Goal: Task Accomplishment & Management: Manage account settings

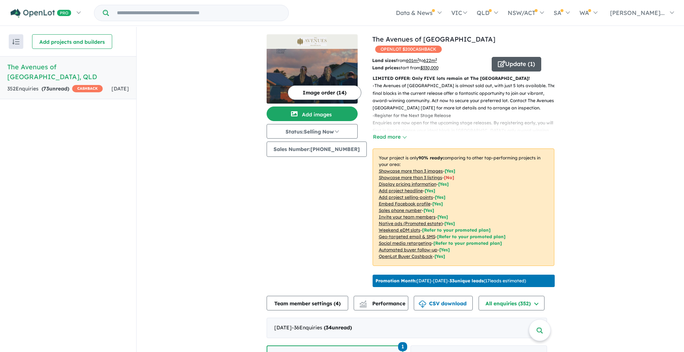
click at [516, 63] on button "Update ( 1 )" at bounding box center [517, 64] width 50 height 15
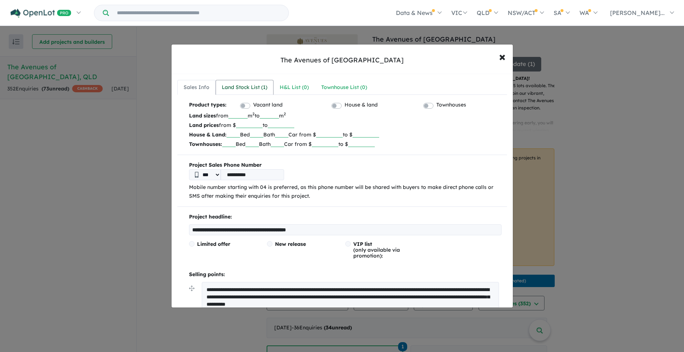
click at [255, 87] on div "Land Stock List ( 1 )" at bounding box center [245, 87] width 46 height 9
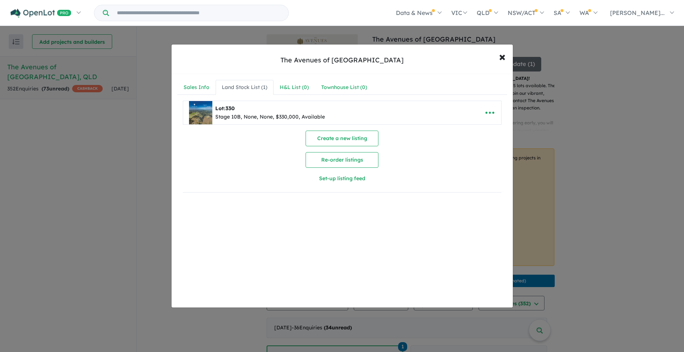
click at [239, 116] on div "Stage 10B, None, None, $330,000, Available" at bounding box center [270, 117] width 110 height 9
click at [485, 110] on icon "button" at bounding box center [490, 112] width 11 height 11
click at [481, 130] on link "Edit" at bounding box center [474, 130] width 54 height 17
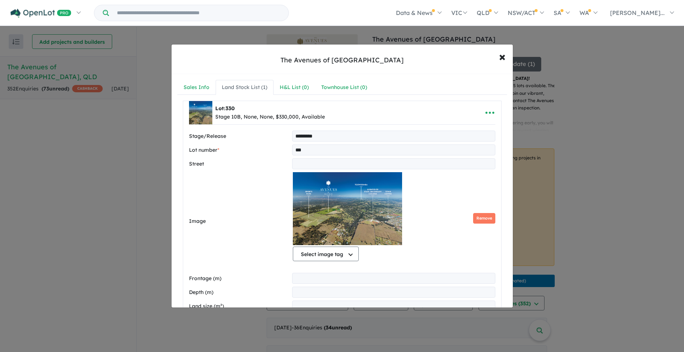
click at [309, 148] on input "***" at bounding box center [393, 149] width 203 height 11
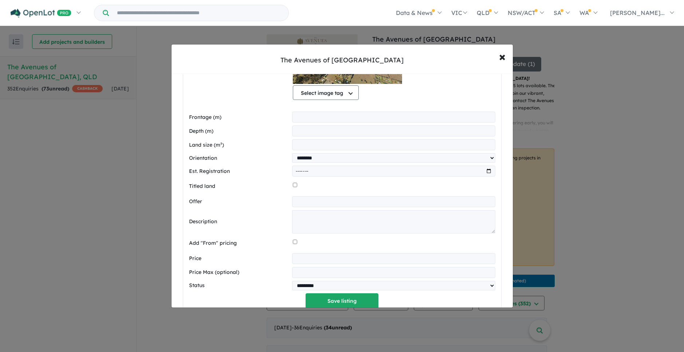
scroll to position [166, 0]
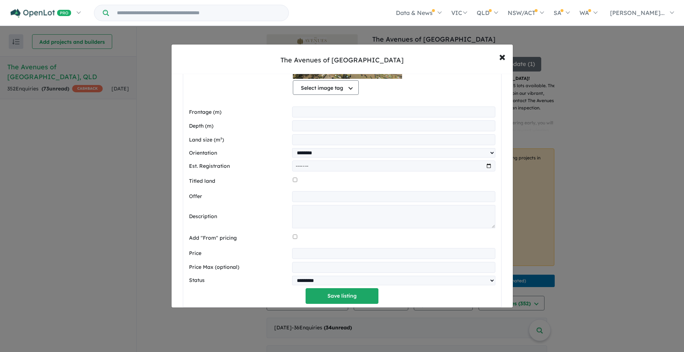
type input "***"
click at [303, 250] on input "*********" at bounding box center [393, 253] width 203 height 11
type input "*********"
click at [275, 237] on label "Add "From" pricing" at bounding box center [239, 238] width 101 height 9
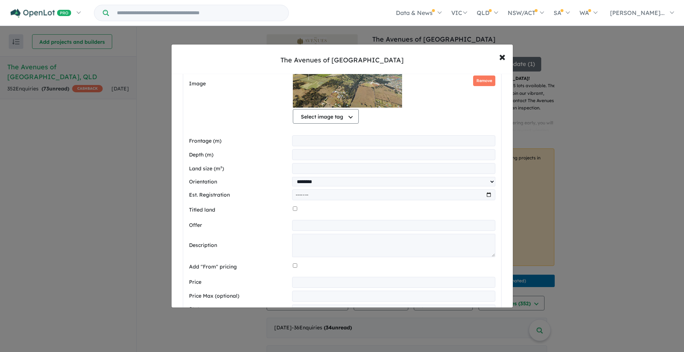
scroll to position [132, 0]
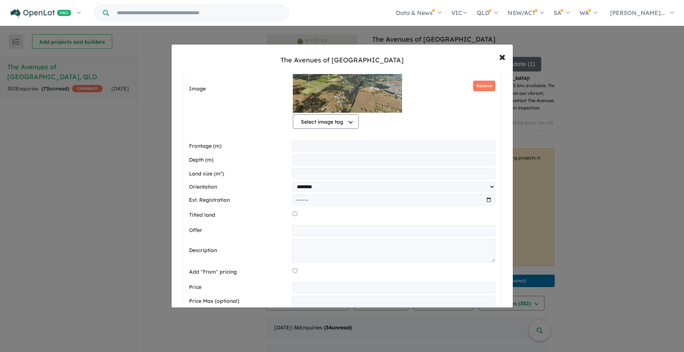
click at [309, 174] on input "***" at bounding box center [393, 173] width 203 height 11
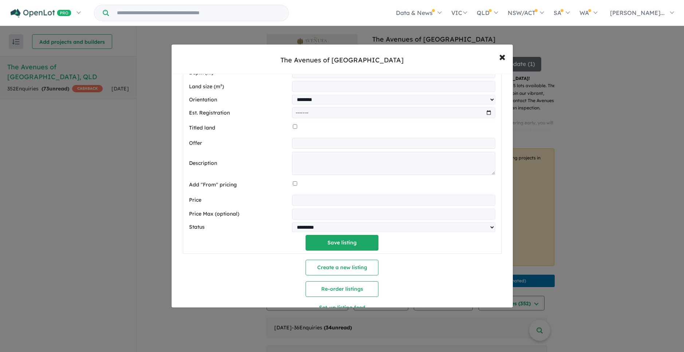
scroll to position [221, 0]
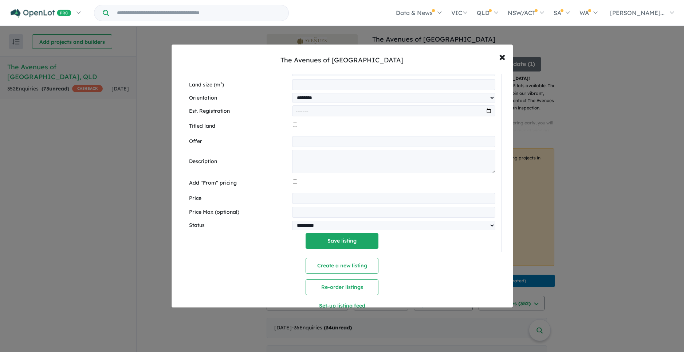
type input "***"
drag, startPoint x: 307, startPoint y: 194, endPoint x: 323, endPoint y: 199, distance: 16.1
click at [307, 194] on input "*********" at bounding box center [393, 198] width 203 height 11
drag, startPoint x: 302, startPoint y: 194, endPoint x: 307, endPoint y: 195, distance: 4.5
click at [303, 194] on input "*********" at bounding box center [393, 198] width 203 height 11
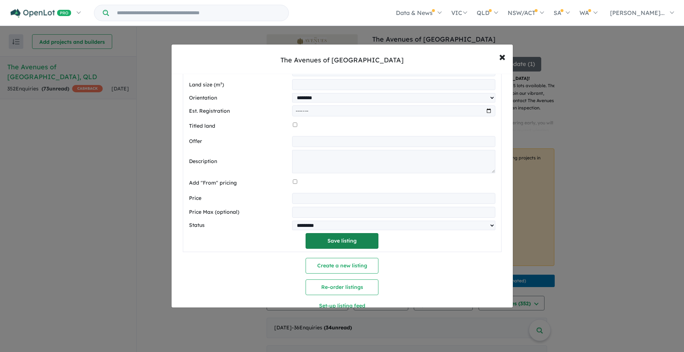
click at [333, 238] on button "Save listing" at bounding box center [342, 241] width 73 height 16
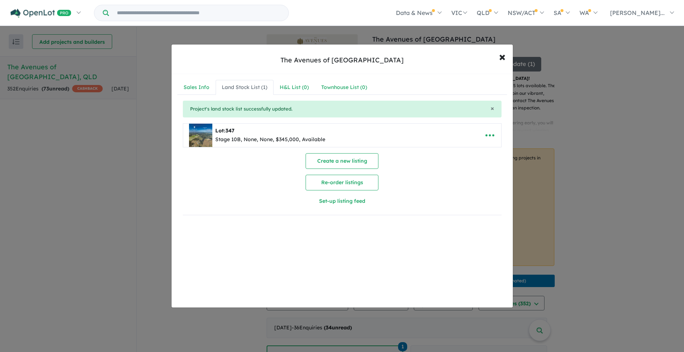
click at [502, 55] on span "×" at bounding box center [502, 56] width 7 height 16
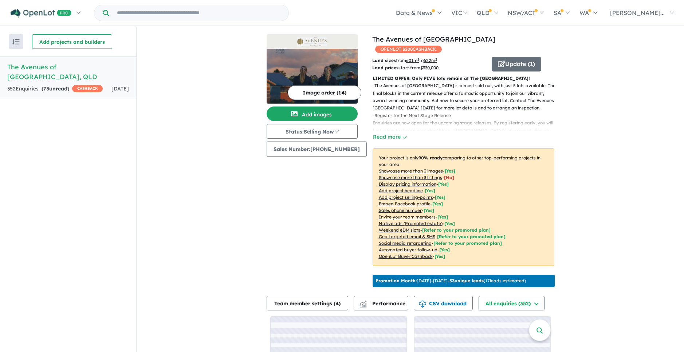
scroll to position [9, 0]
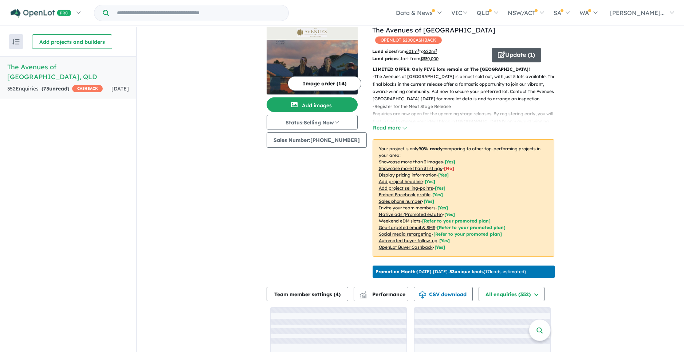
click at [506, 50] on button "Update ( 1 )" at bounding box center [517, 55] width 50 height 15
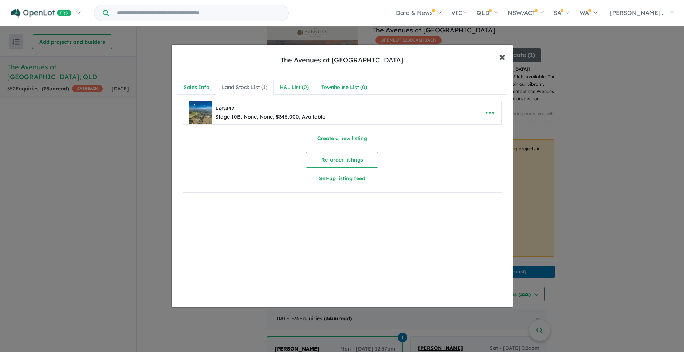
click at [503, 59] on span "×" at bounding box center [502, 56] width 7 height 16
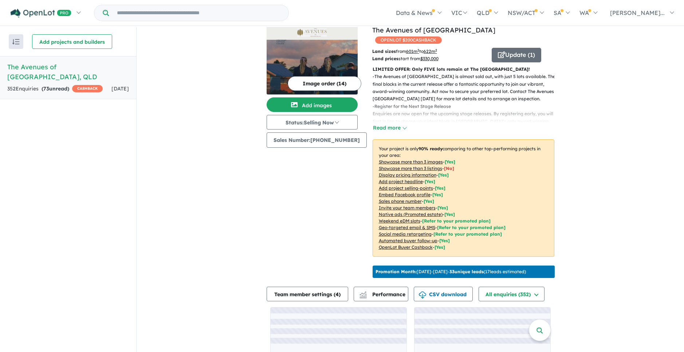
drag, startPoint x: 566, startPoint y: 171, endPoint x: 547, endPoint y: 165, distance: 19.4
click at [566, 171] on div "View all projects in your account The Avenues of Highfields - Highfields OPENLO…" at bounding box center [411, 207] width 548 height 379
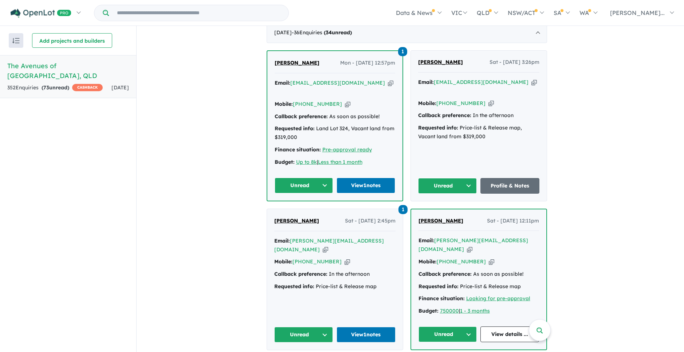
scroll to position [295, 0]
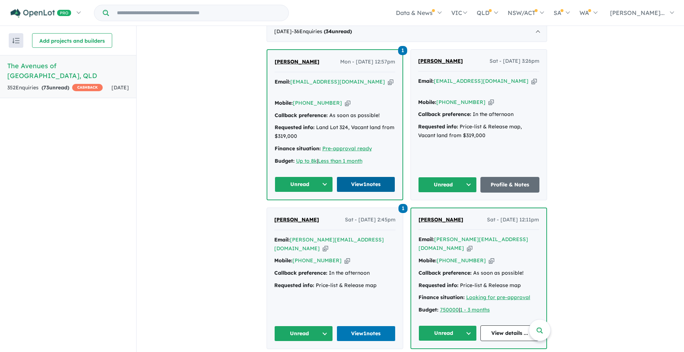
click at [363, 180] on link "View 1 notes" at bounding box center [366, 184] width 59 height 16
click at [360, 330] on link "View 1 notes" at bounding box center [366, 333] width 59 height 16
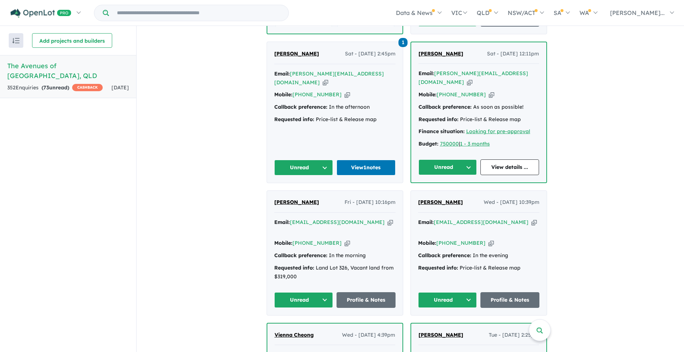
scroll to position [464, 0]
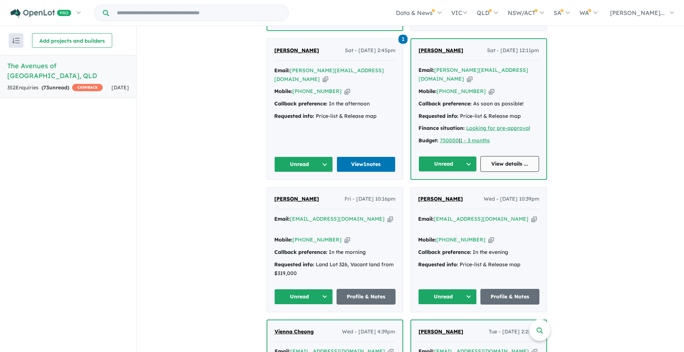
click at [525, 156] on link "View details ..." at bounding box center [510, 164] width 59 height 16
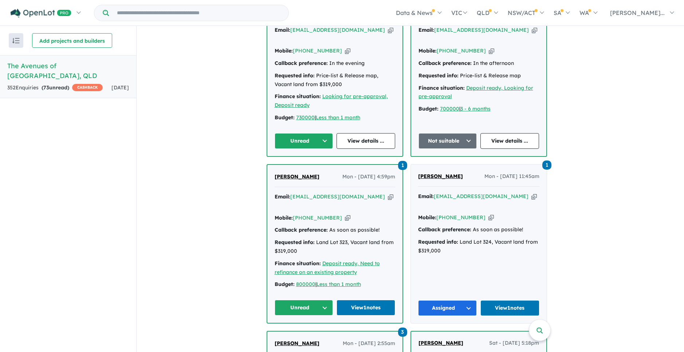
scroll to position [1376, 0]
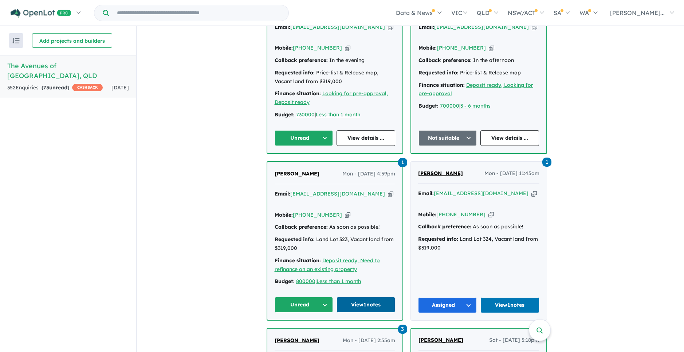
click at [375, 297] on link "View 1 notes" at bounding box center [366, 305] width 59 height 16
click at [509, 297] on link "View 1 notes" at bounding box center [510, 305] width 59 height 16
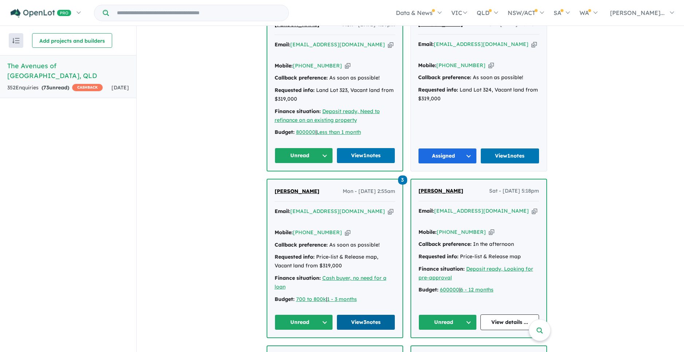
scroll to position [1525, 0]
click at [382, 314] on link "View 3 notes" at bounding box center [366, 322] width 59 height 16
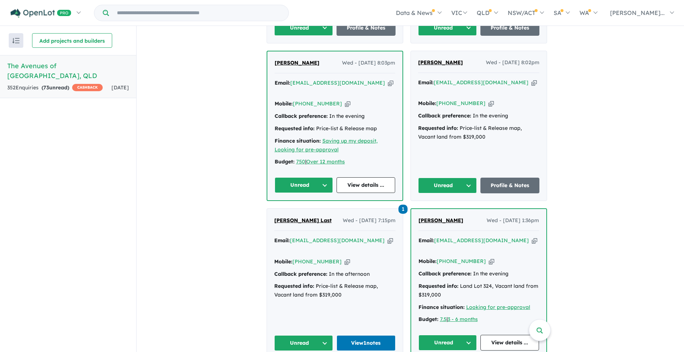
scroll to position [2120, 0]
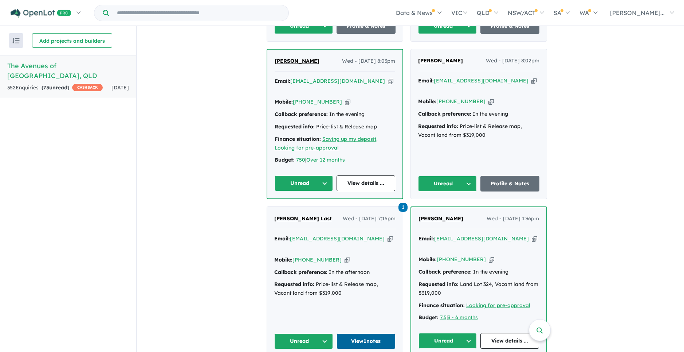
click at [378, 333] on link "View 1 notes" at bounding box center [366, 341] width 59 height 16
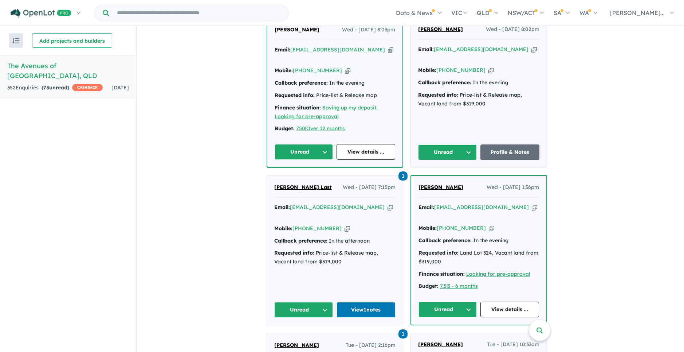
scroll to position [2165, 0]
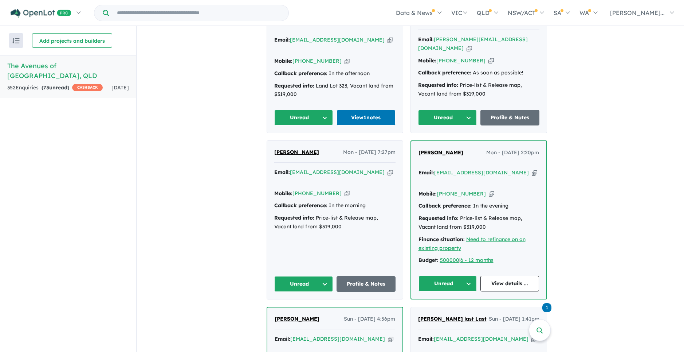
scroll to position [2480, 0]
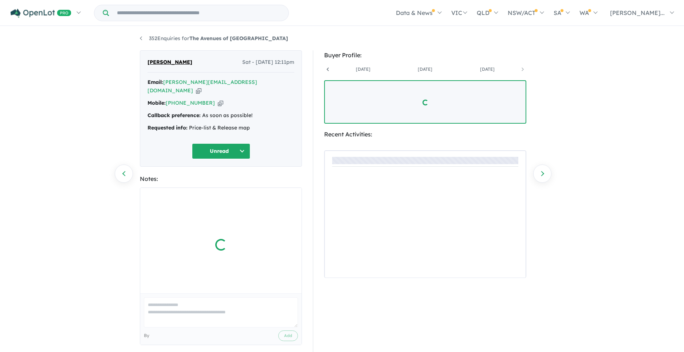
scroll to position [0, 116]
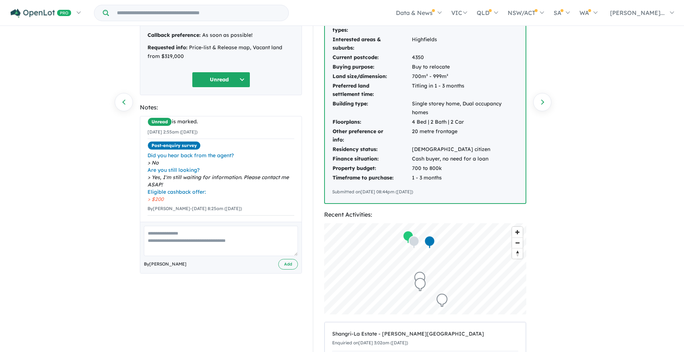
scroll to position [177, 0]
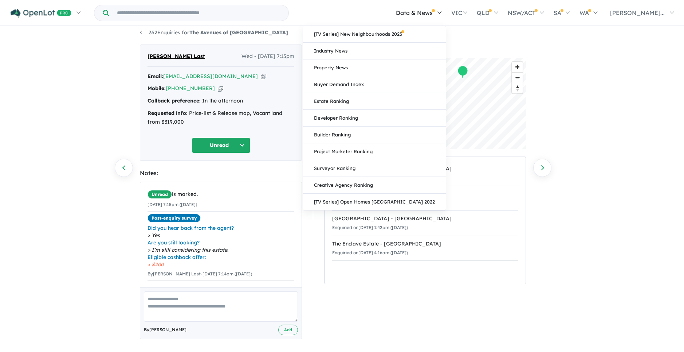
scroll to position [5, 0]
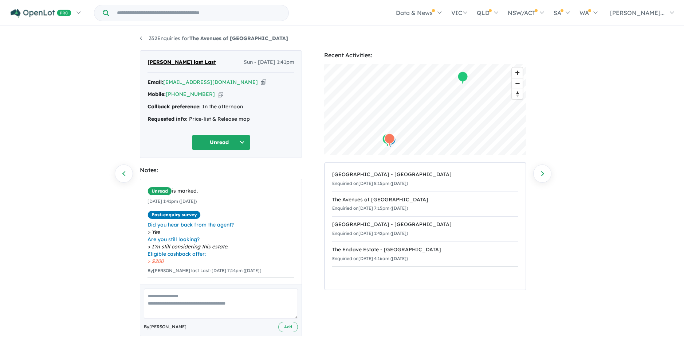
scroll to position [1, 0]
